Goal: Check status

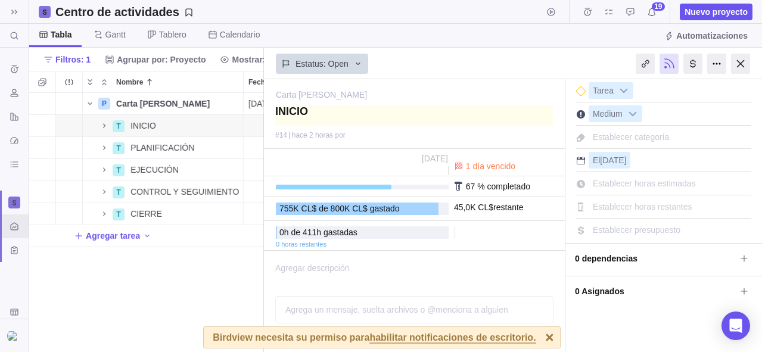
scroll to position [259, 235]
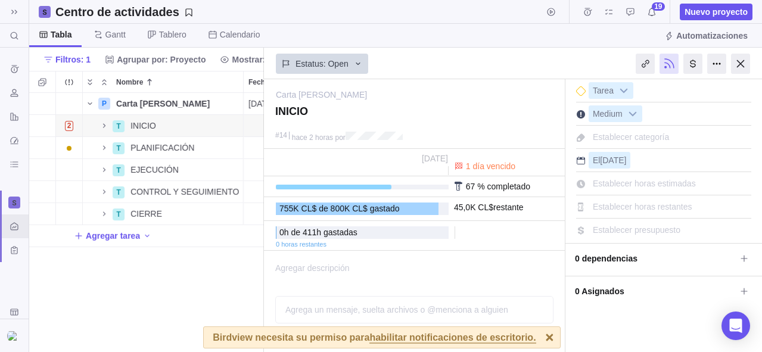
click at [182, 264] on div "[PERSON_NAME] Detalles [DATE] [DATE] 3d Open 1 2 T INICIO Detalles [DATE] Open …" at bounding box center [146, 222] width 235 height 259
click at [213, 284] on div "[PERSON_NAME] Detalles [DATE] [DATE] 3d Open 1 2 T INICIO Detalles [DATE] Open …" at bounding box center [146, 222] width 235 height 259
click at [242, 269] on div "[PERSON_NAME] Detalles [DATE] [DATE] 3d Open 1 2 T INICIO Detalles [DATE] Open …" at bounding box center [146, 222] width 235 height 259
click at [153, 127] on span "INICIO" at bounding box center [144, 126] width 26 height 12
click at [360, 32] on body "Buscar (⌘+K) Historial de registros de tiempo Recursos Informes Panel de contro…" at bounding box center [381, 176] width 762 height 352
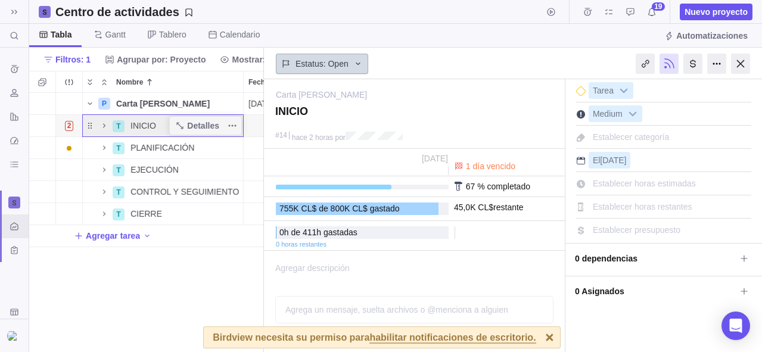
click at [331, 69] on span "Estatus: Open" at bounding box center [322, 64] width 53 height 12
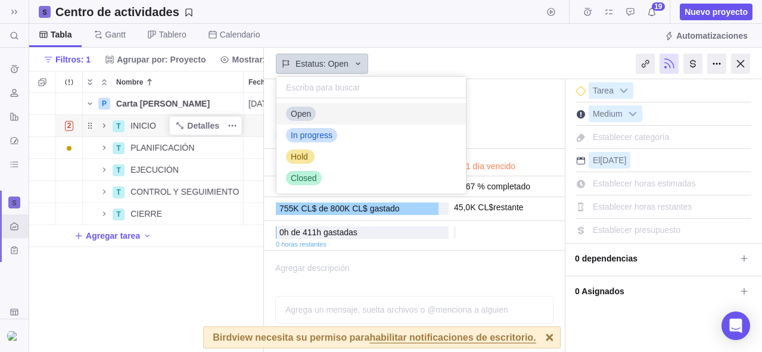
scroll to position [95, 190]
click at [337, 63] on span "Estatus: Open" at bounding box center [322, 64] width 53 height 12
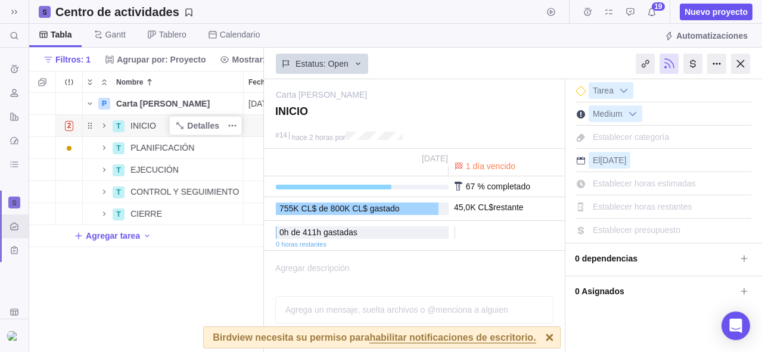
click at [399, 59] on div "Estatus: Open" at bounding box center [414, 62] width 301 height 27
click at [188, 296] on div "[PERSON_NAME] Detalles [DATE] [DATE] 3d Open 1 2 T INICIO Detalles [DATE] Open …" at bounding box center [146, 222] width 235 height 259
click at [261, 184] on div "Fecha de inicio" at bounding box center [279, 191] width 71 height 21
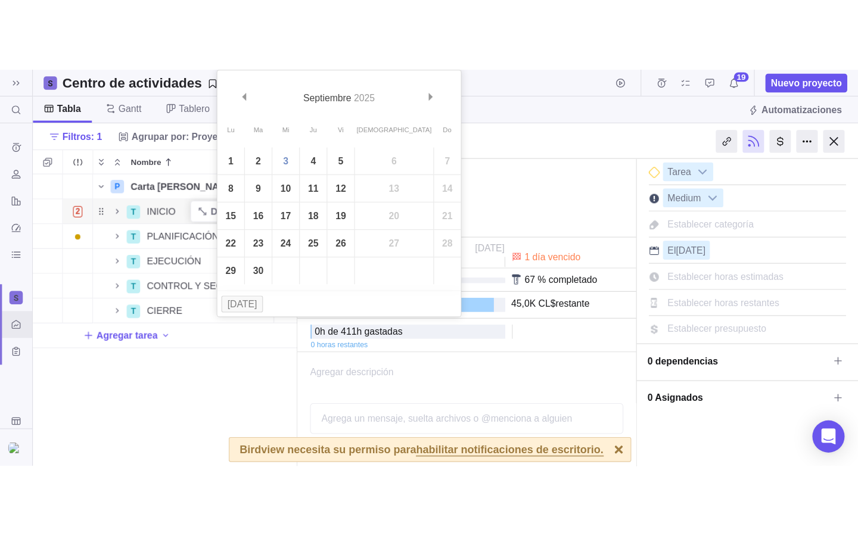
scroll to position [0, 51]
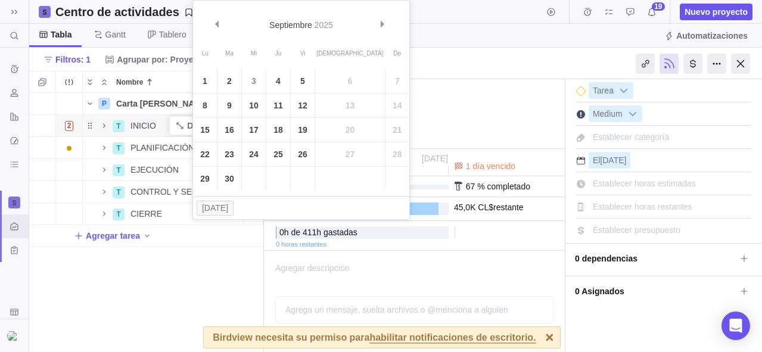
click at [226, 262] on div "[PERSON_NAME] Detalles [DATE] [DATE] 3d Open 1 2 T INICIO Detalles [DATE] Open …" at bounding box center [146, 222] width 235 height 259
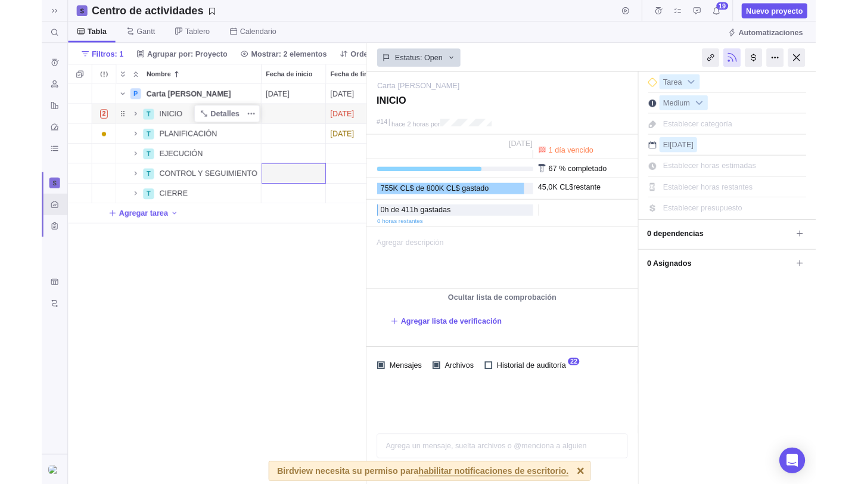
scroll to position [391, 331]
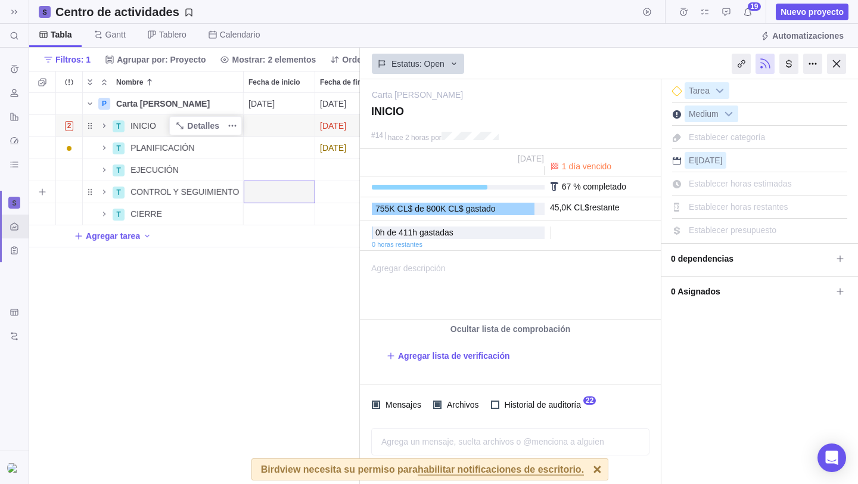
click at [340, 177] on div "Fecha de finalización" at bounding box center [350, 169] width 71 height 21
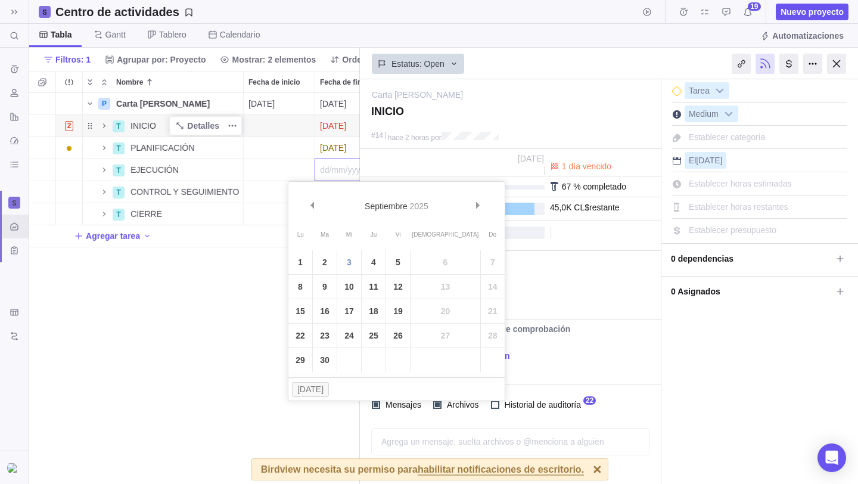
scroll to position [0, 27]
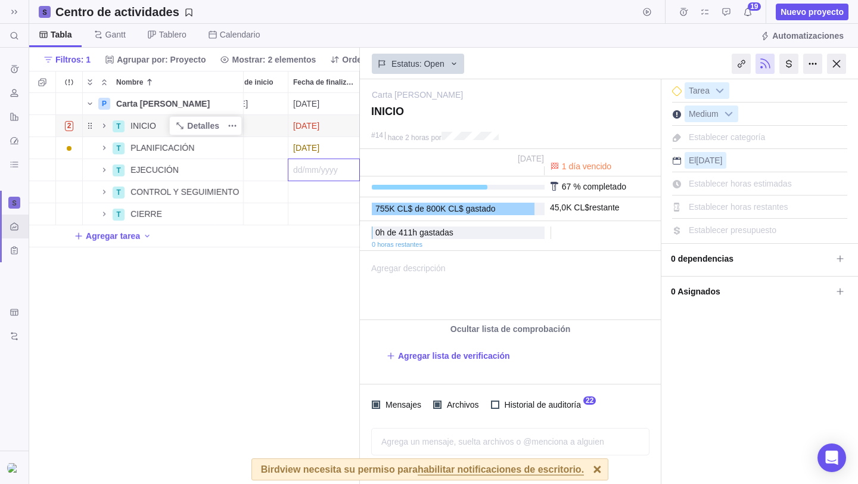
click at [278, 134] on div "[PERSON_NAME] Detalles [DATE] [DATE] 3d Open 1 2 T INICIO Detalles [DATE] Open …" at bounding box center [194, 288] width 331 height 391
click at [274, 121] on div "Fecha de inicio" at bounding box center [252, 125] width 71 height 21
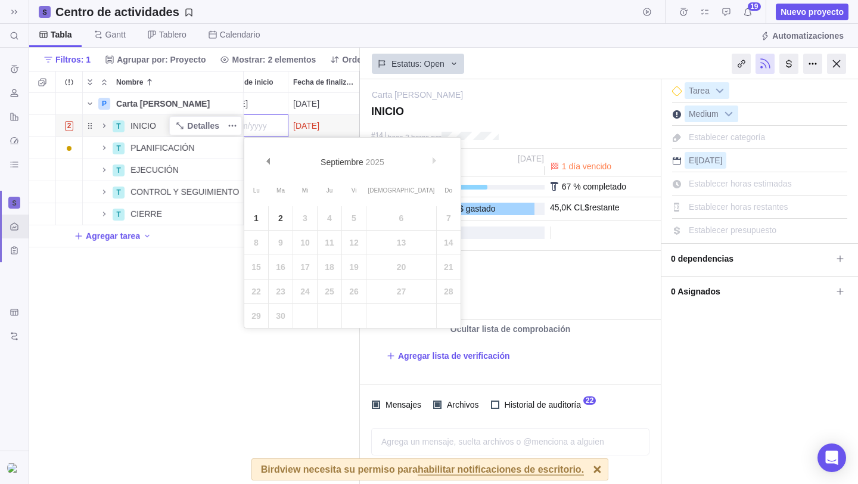
scroll to position [0, 0]
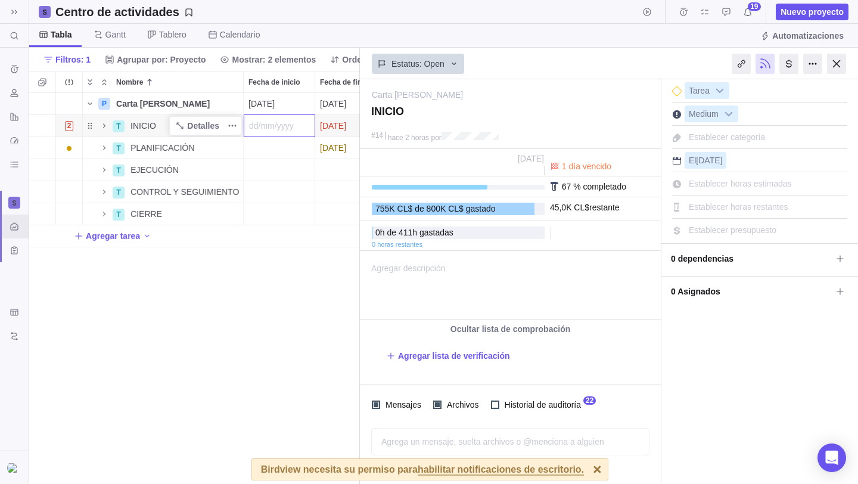
click at [135, 327] on div "[PERSON_NAME] Detalles [DATE] [DATE] 3d Open 1 2 T INICIO Detalles [DATE] Open …" at bounding box center [194, 288] width 331 height 391
click at [400, 61] on span "Estatus: Open" at bounding box center [418, 64] width 53 height 12
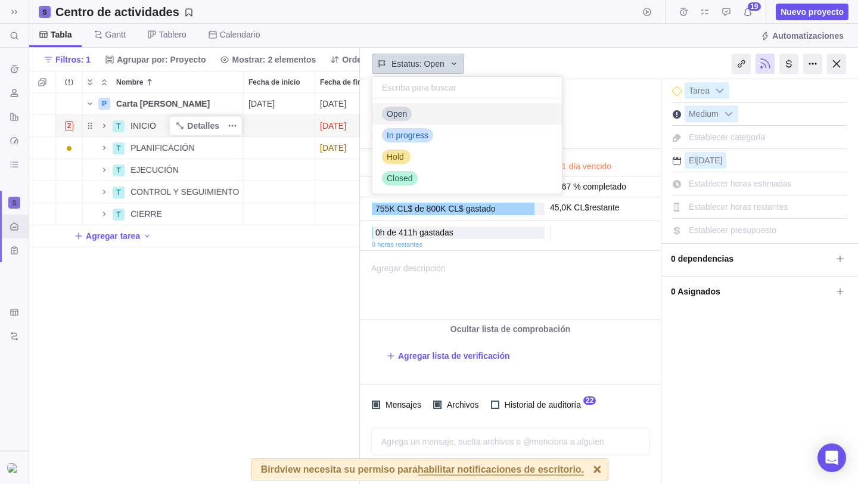
scroll to position [95, 190]
click at [445, 22] on body "Buscar (⌘+K) Historial de registros de tiempo Recursos Informes Panel de contro…" at bounding box center [429, 242] width 858 height 484
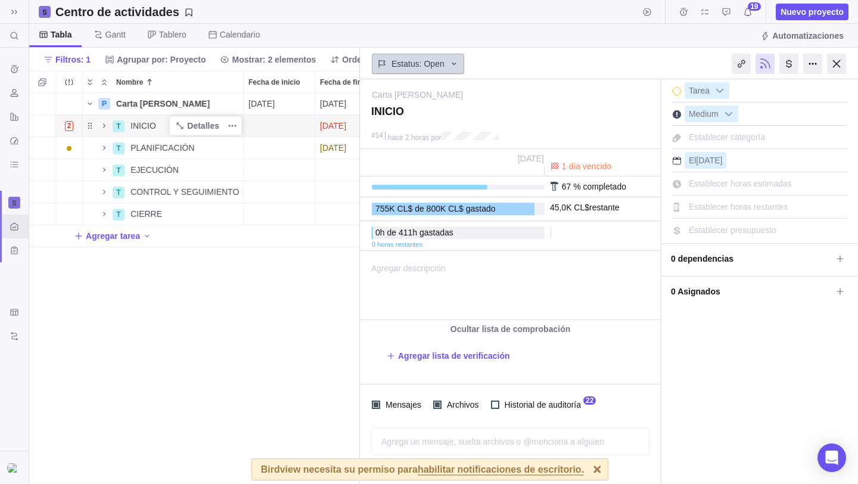
click at [459, 63] on icon at bounding box center [454, 64] width 10 height 10
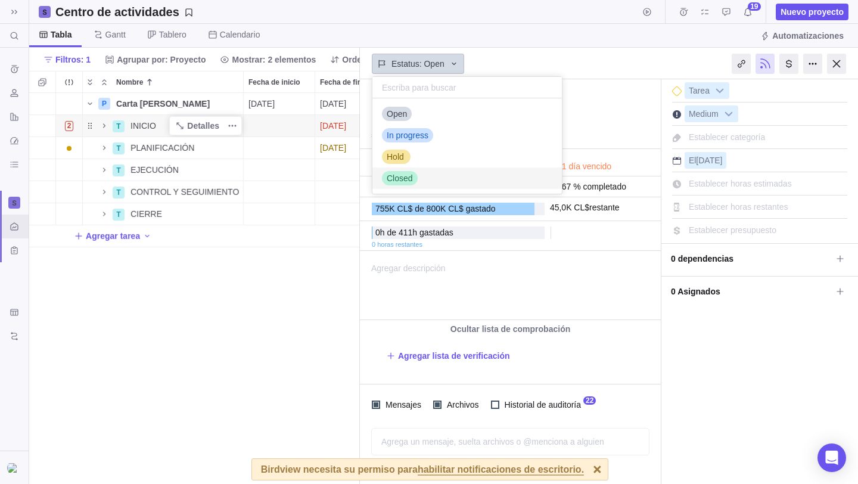
click at [404, 175] on span "Closed" at bounding box center [400, 178] width 26 height 12
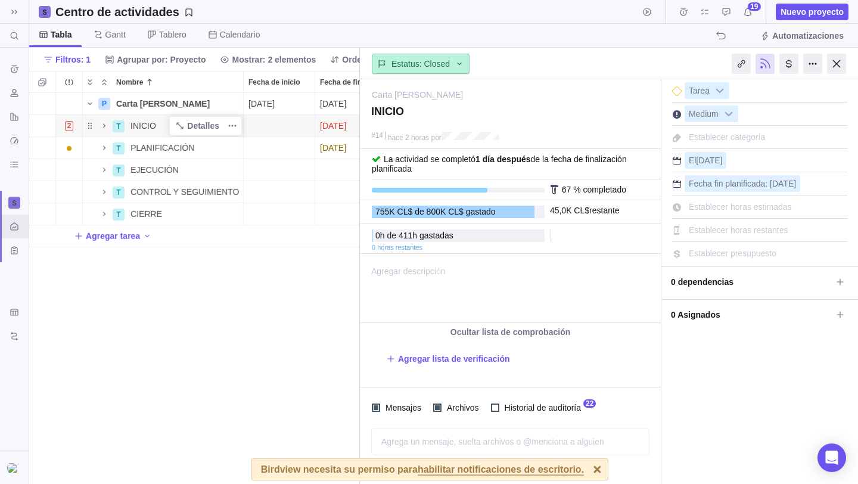
click at [461, 65] on icon at bounding box center [460, 64] width 10 height 10
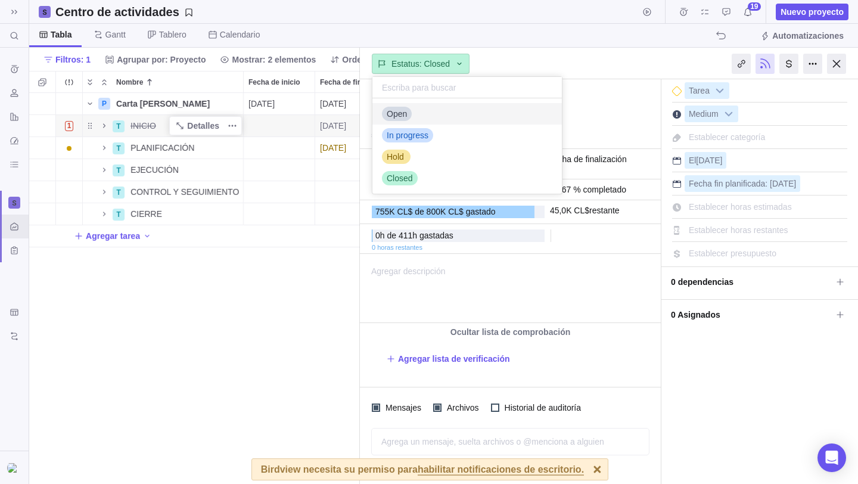
click at [405, 115] on span "Open" at bounding box center [397, 114] width 20 height 12
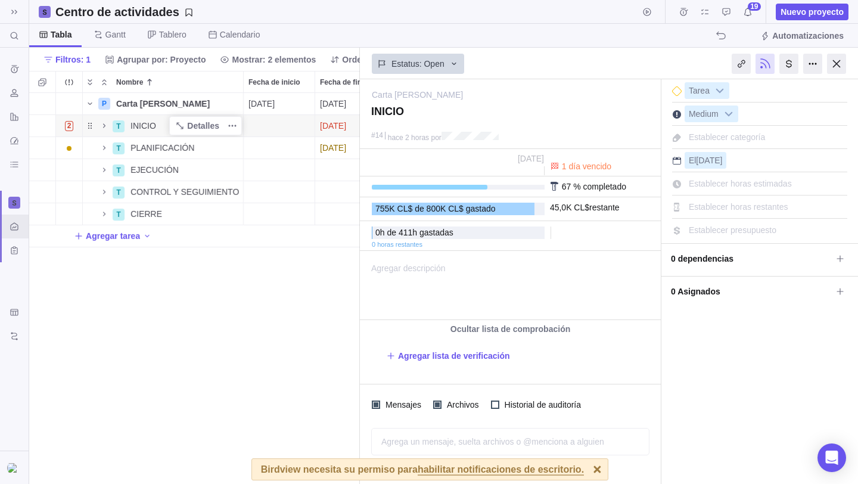
click at [511, 27] on div "Tabla [PERSON_NAME] Tablero Calendario Automatizaciones" at bounding box center [443, 36] width 829 height 24
click at [762, 63] on div at bounding box center [836, 64] width 19 height 20
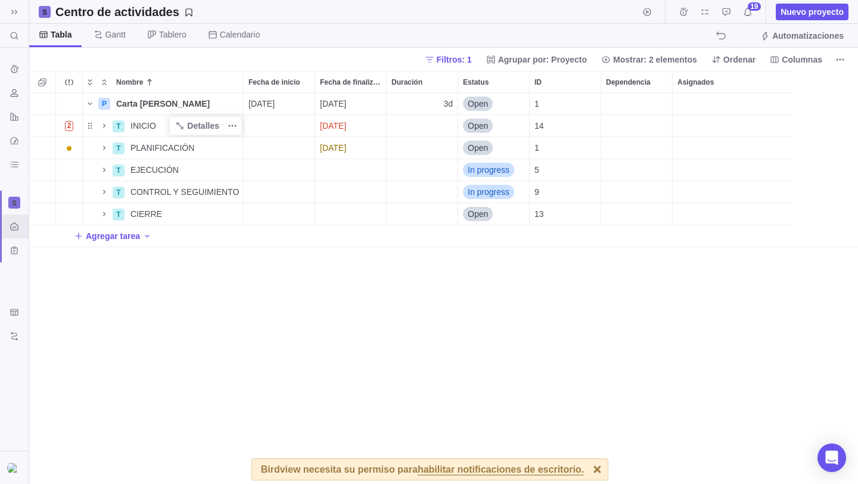
scroll to position [391, 829]
click at [100, 147] on icon "Nombre" at bounding box center [105, 148] width 10 height 10
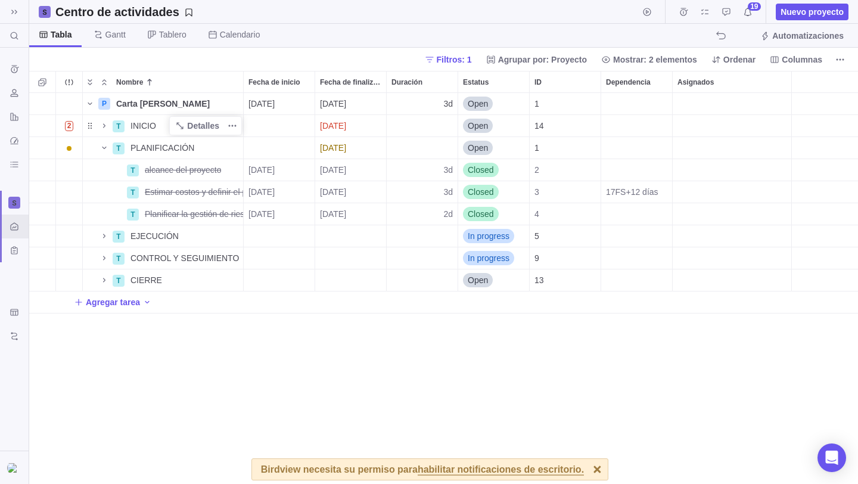
click at [246, 352] on div "[PERSON_NAME] Detalles [DATE] [DATE] 3d Open 1 2 T INICIO Detalles [DATE] Open …" at bounding box center [443, 288] width 829 height 391
click at [105, 236] on icon "Nombre" at bounding box center [105, 236] width 10 height 10
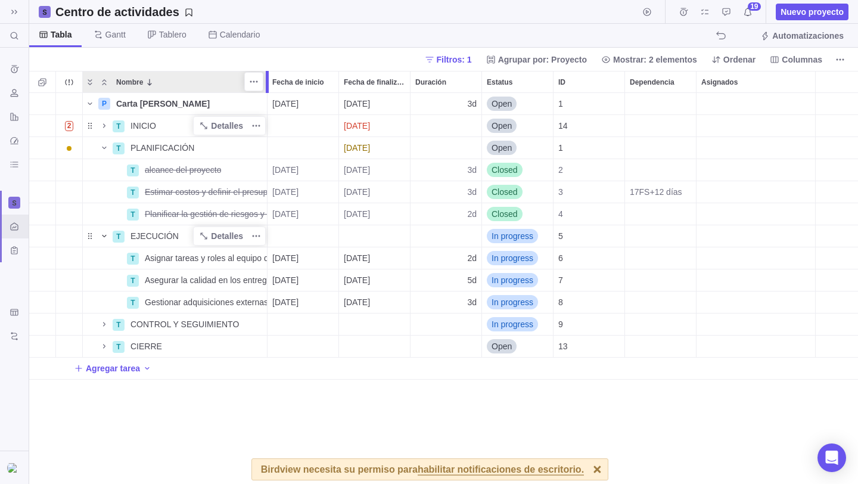
drag, startPoint x: 246, startPoint y: 80, endPoint x: 296, endPoint y: 85, distance: 49.7
click at [274, 85] on div at bounding box center [269, 82] width 10 height 22
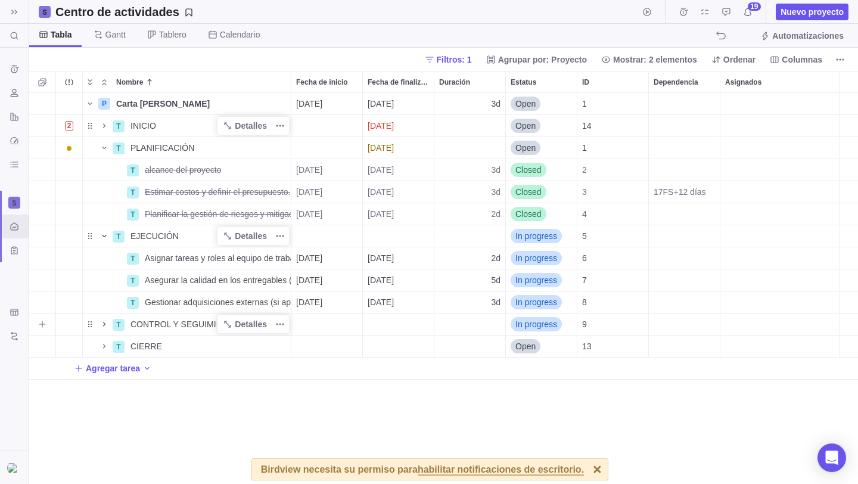
click at [104, 322] on icon "Nombre" at bounding box center [105, 324] width 10 height 10
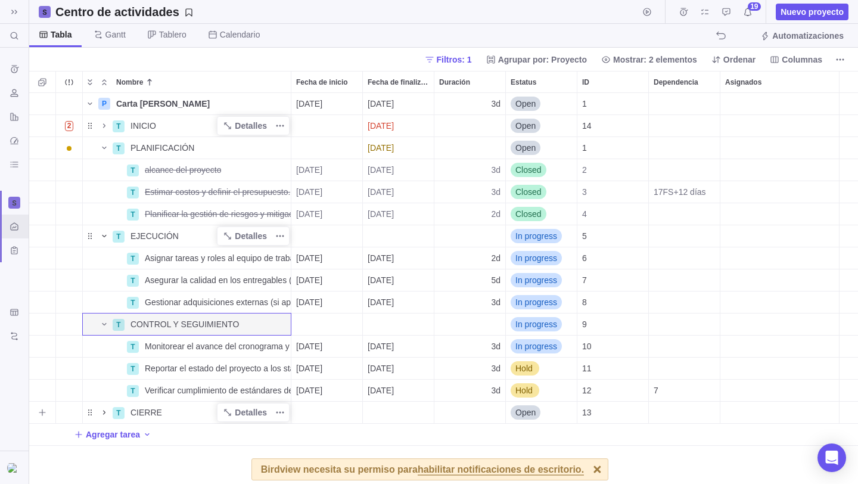
click at [107, 352] on icon "Nombre" at bounding box center [105, 413] width 10 height 10
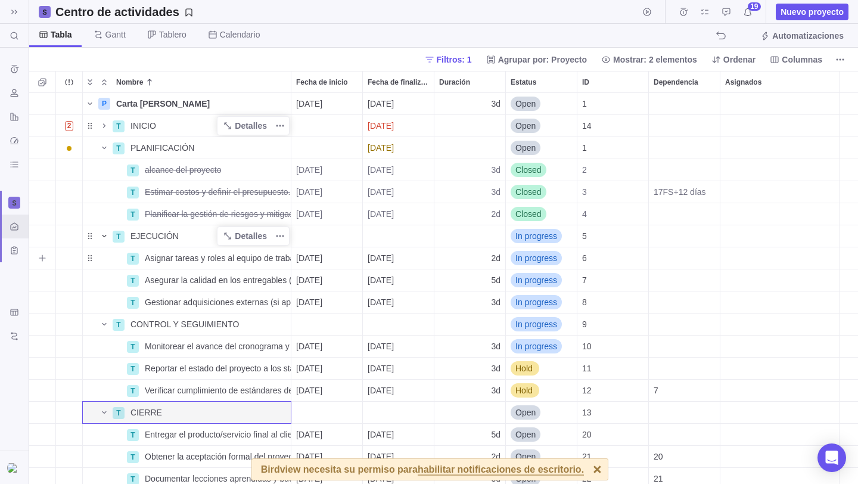
scroll to position [28, 0]
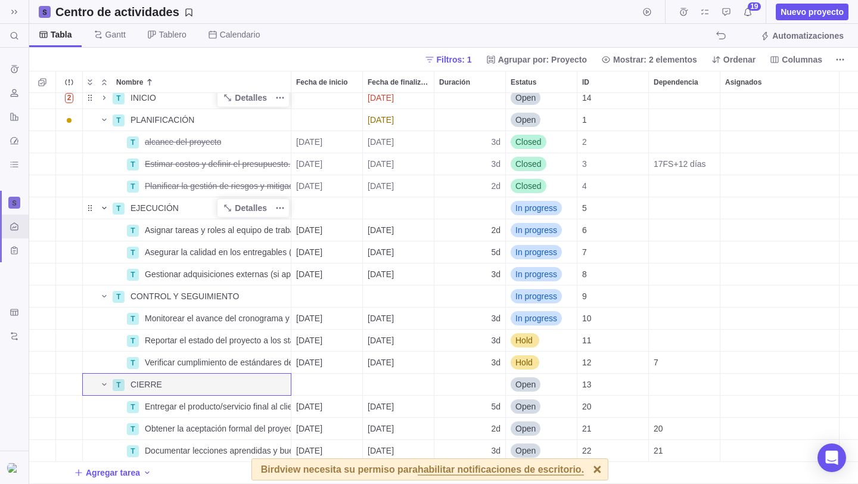
click at [597, 352] on div at bounding box center [597, 469] width 21 height 21
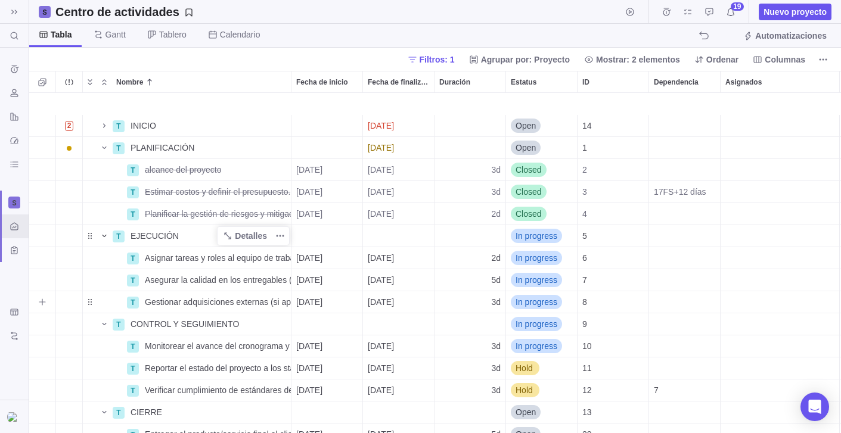
scroll to position [79, 0]
